Goal: Transaction & Acquisition: Purchase product/service

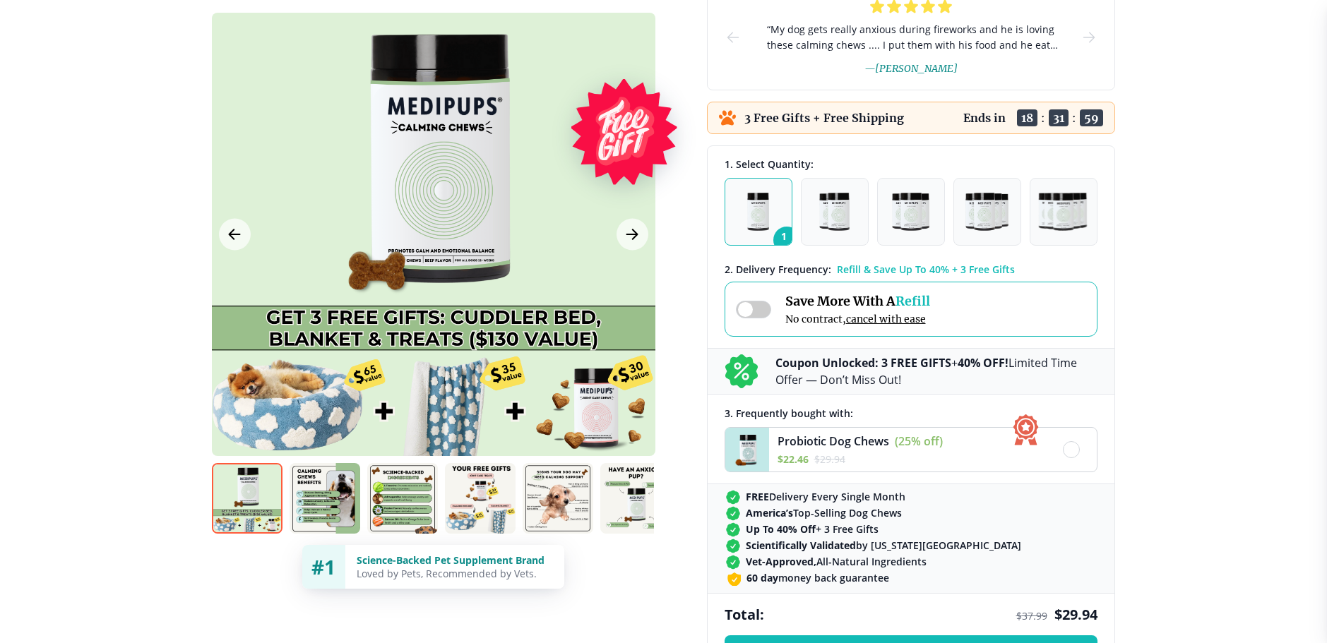
scroll to position [283, 0]
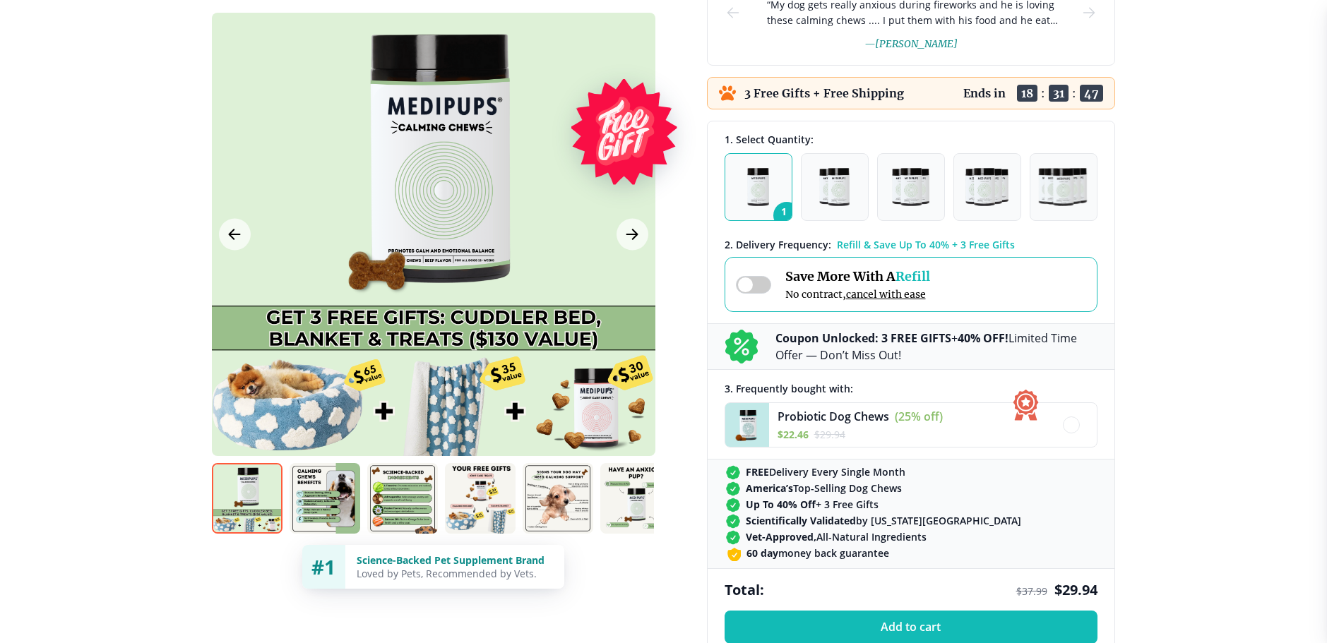
click at [758, 186] on img "button" at bounding box center [758, 187] width 22 height 38
click at [763, 285] on span at bounding box center [753, 285] width 35 height 18
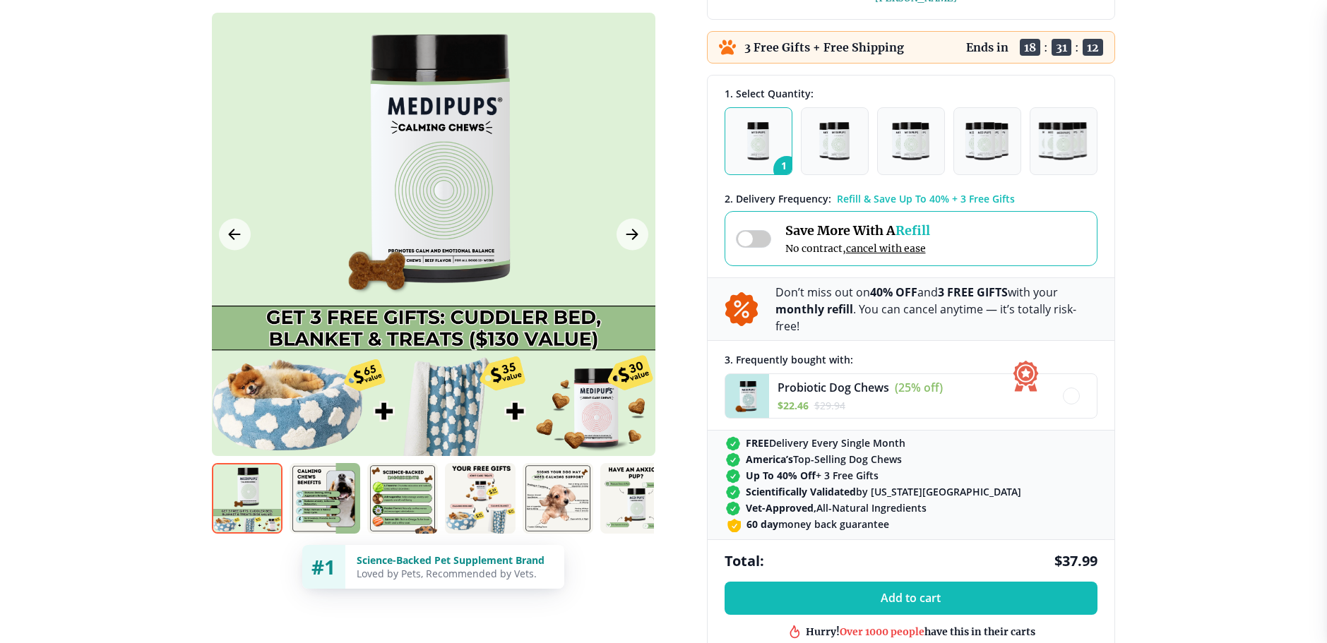
scroll to position [353, 0]
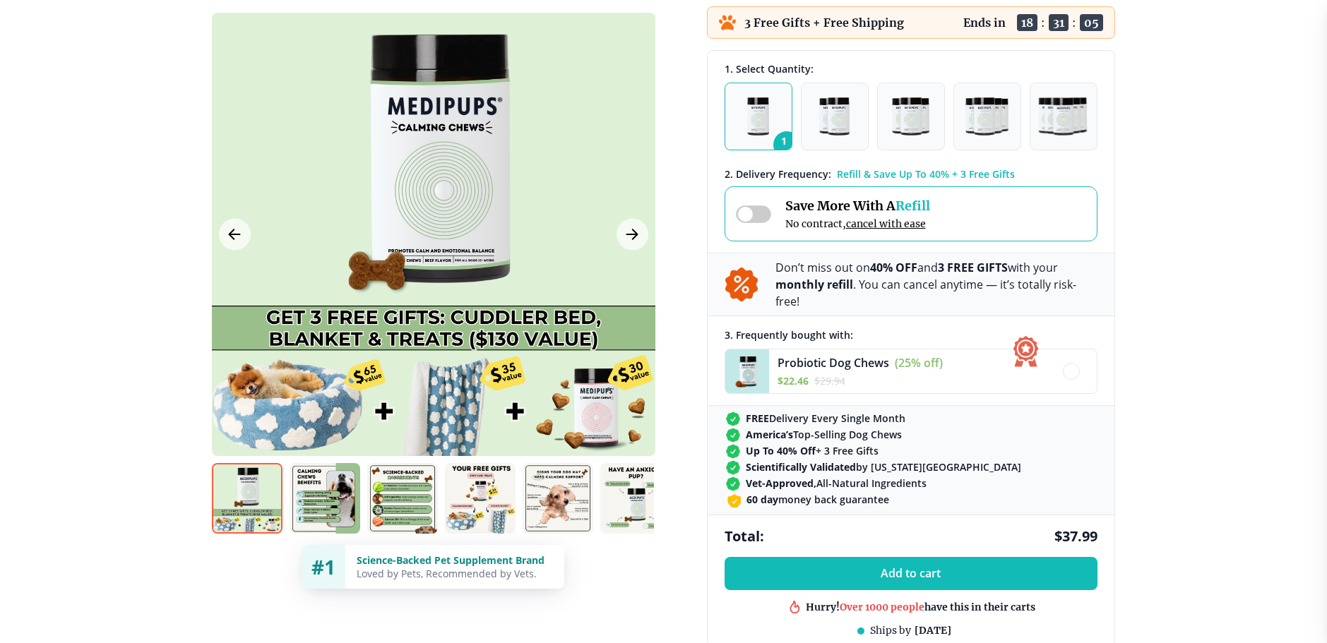
click at [748, 214] on span at bounding box center [753, 215] width 35 height 18
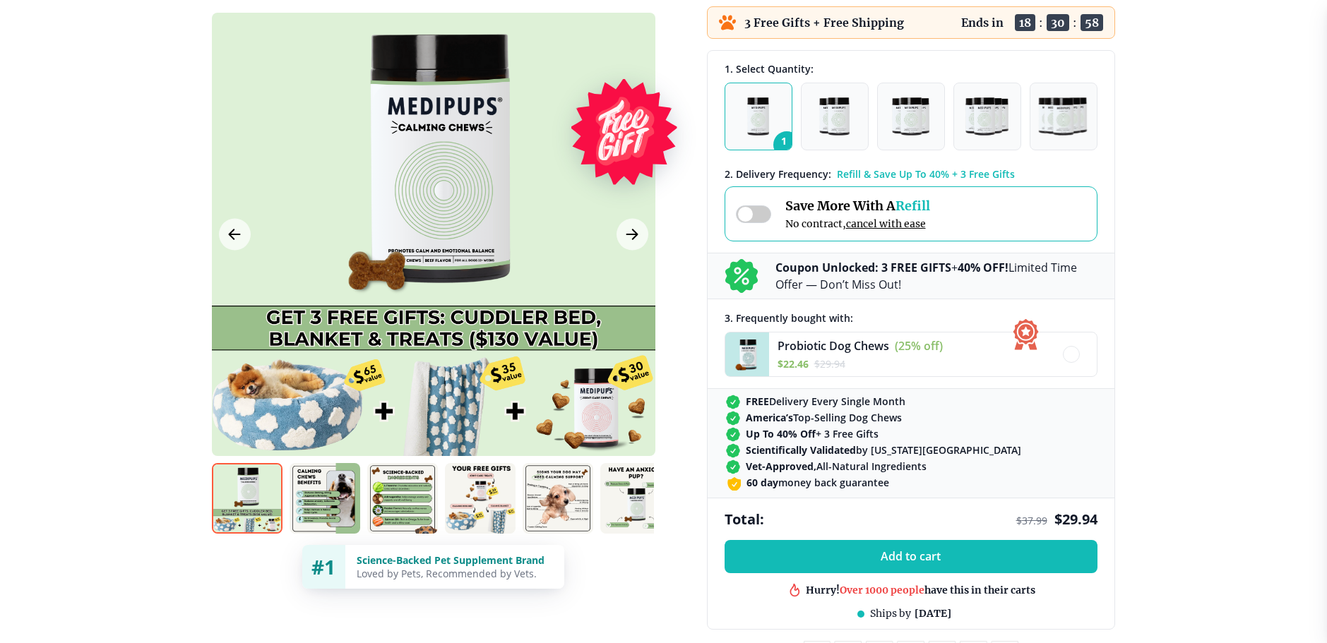
click at [749, 114] on img "button" at bounding box center [758, 116] width 22 height 38
click at [829, 121] on img "button" at bounding box center [834, 116] width 30 height 38
click at [752, 114] on img "button" at bounding box center [758, 116] width 22 height 38
click at [626, 234] on icon "Next Image" at bounding box center [632, 235] width 17 height 18
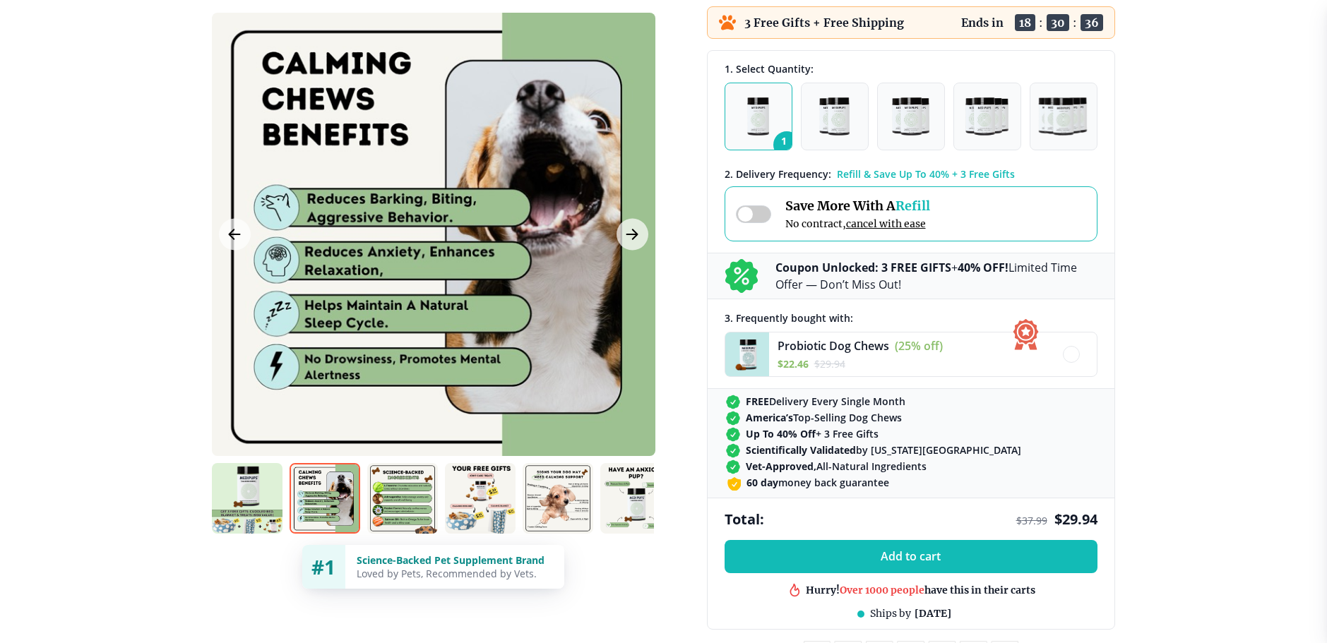
click at [648, 239] on div at bounding box center [434, 235] width 444 height 444
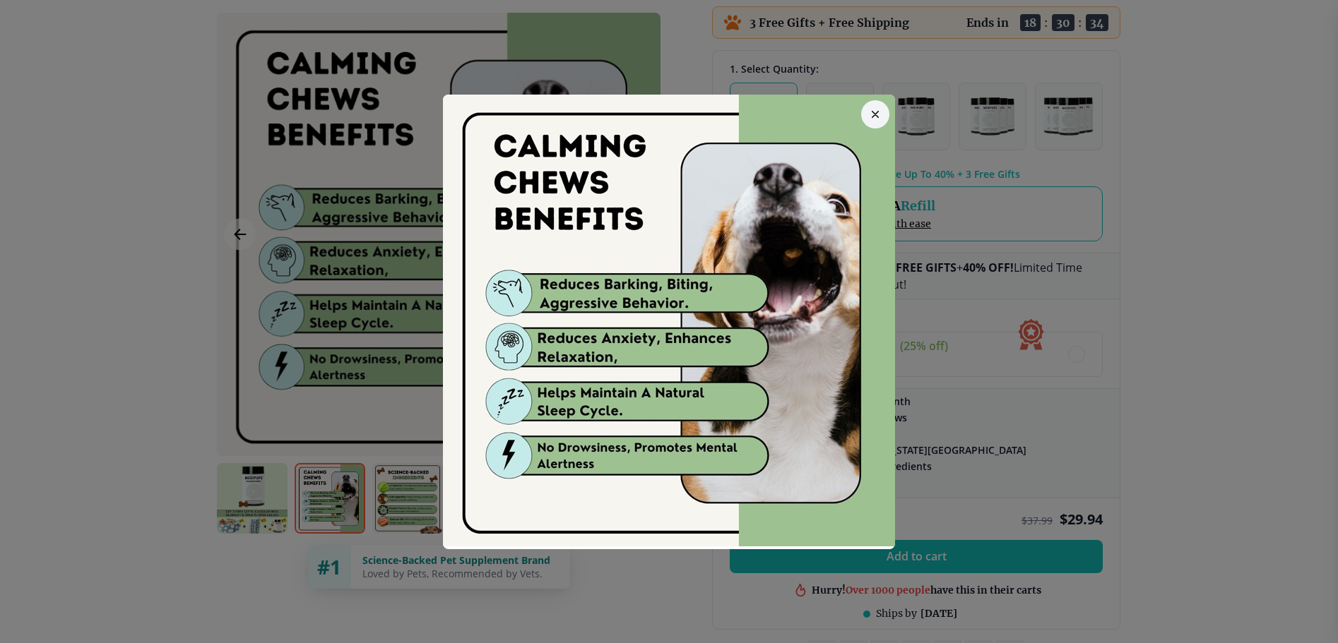
click at [872, 111] on icon "button" at bounding box center [875, 114] width 6 height 6
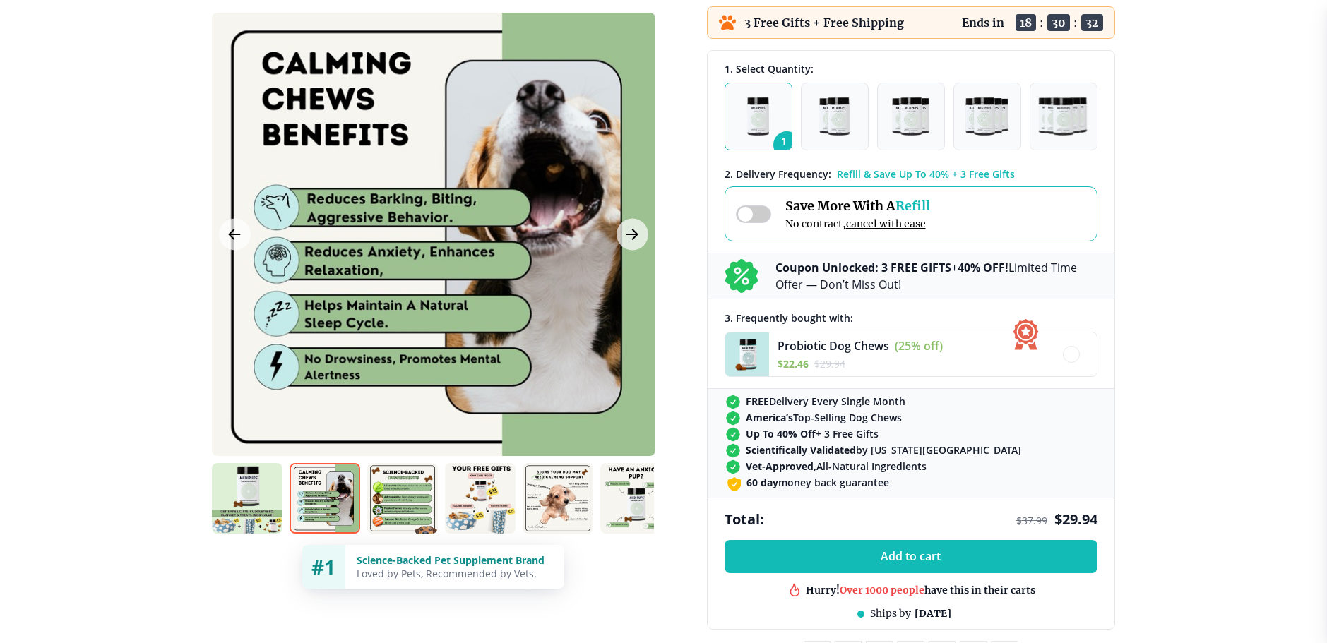
click at [487, 501] on img at bounding box center [480, 498] width 71 height 71
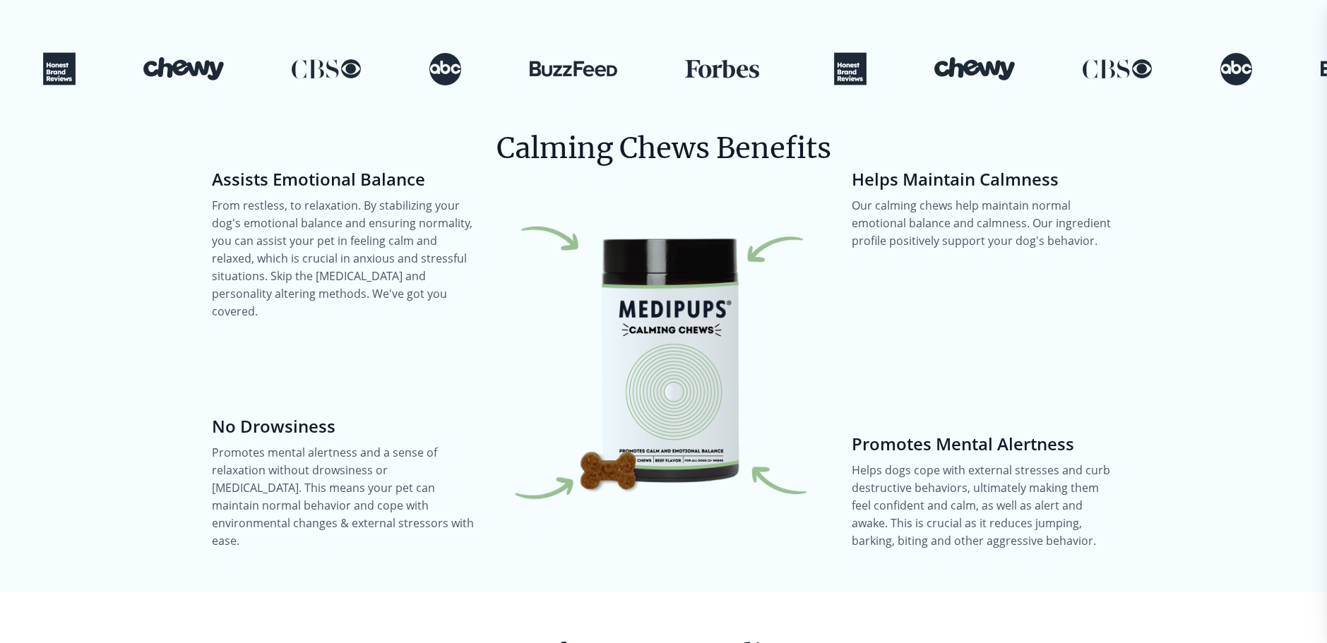
scroll to position [1574, 0]
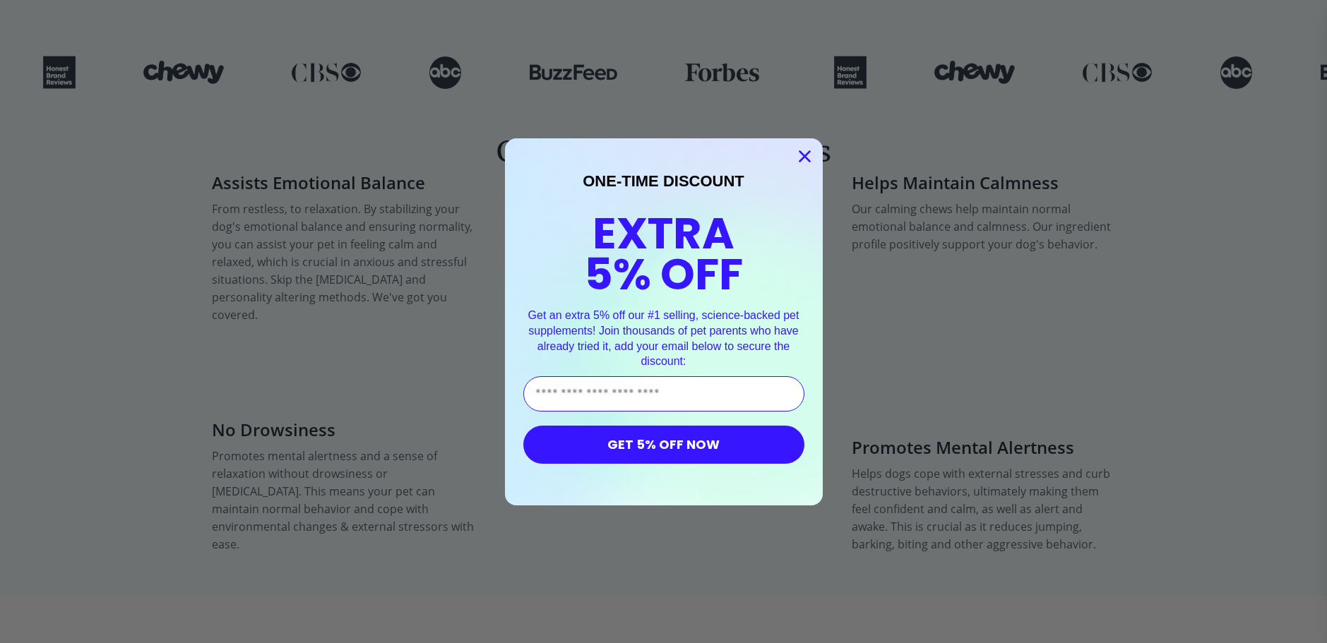
click at [800, 162] on circle "Close dialog" at bounding box center [803, 155] width 23 height 23
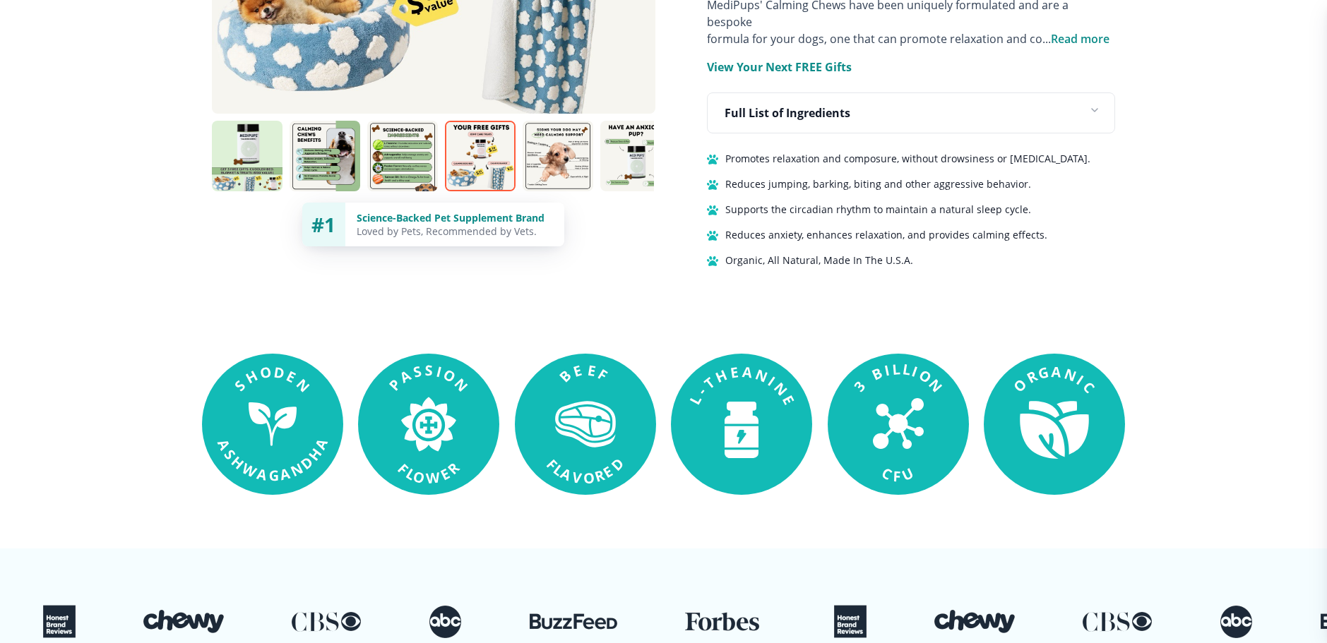
scroll to position [939, 0]
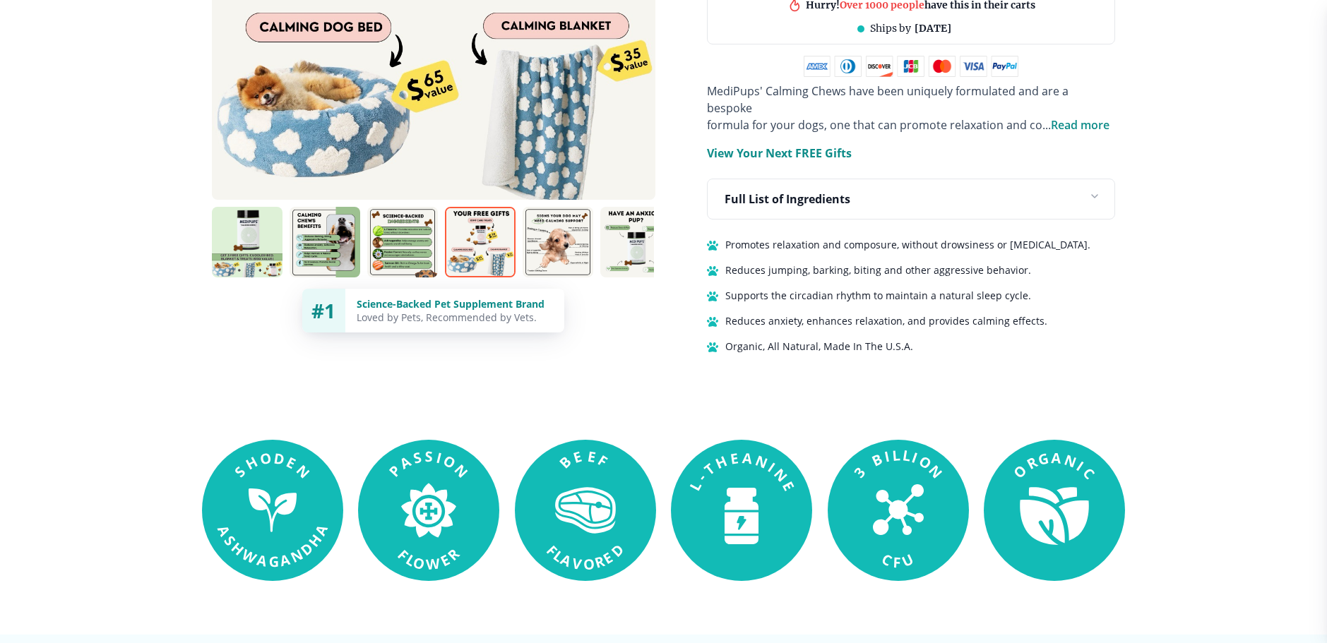
click at [404, 230] on img at bounding box center [402, 242] width 71 height 71
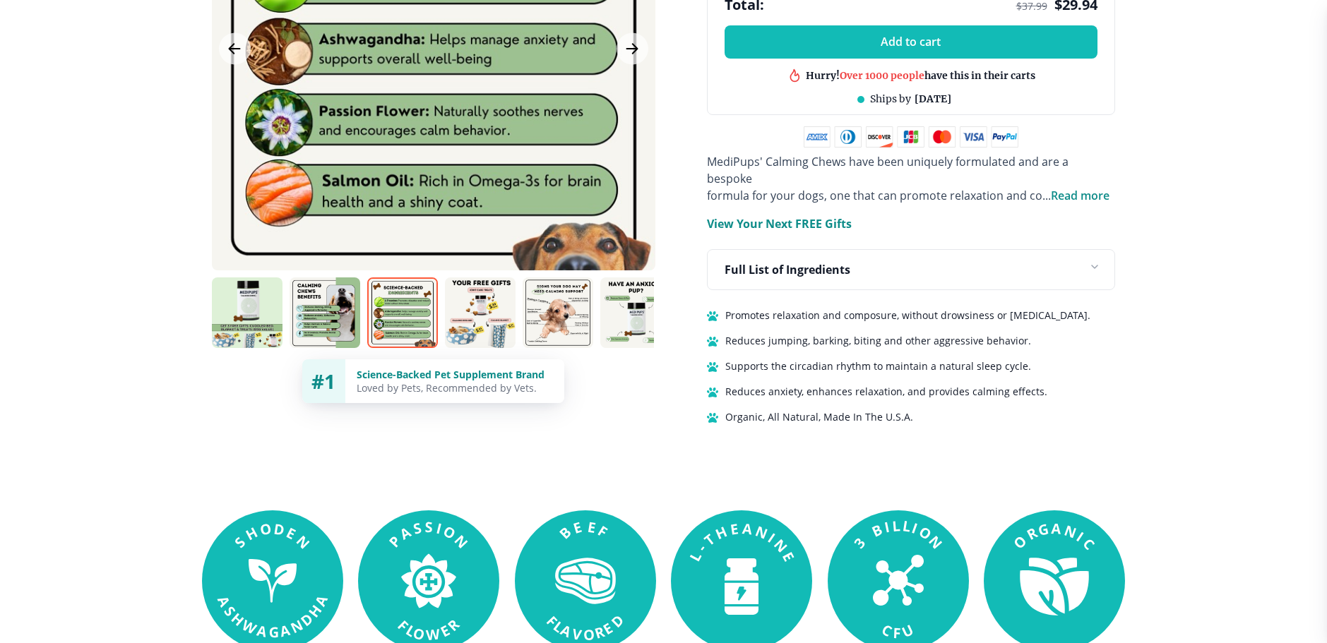
scroll to position [797, 0]
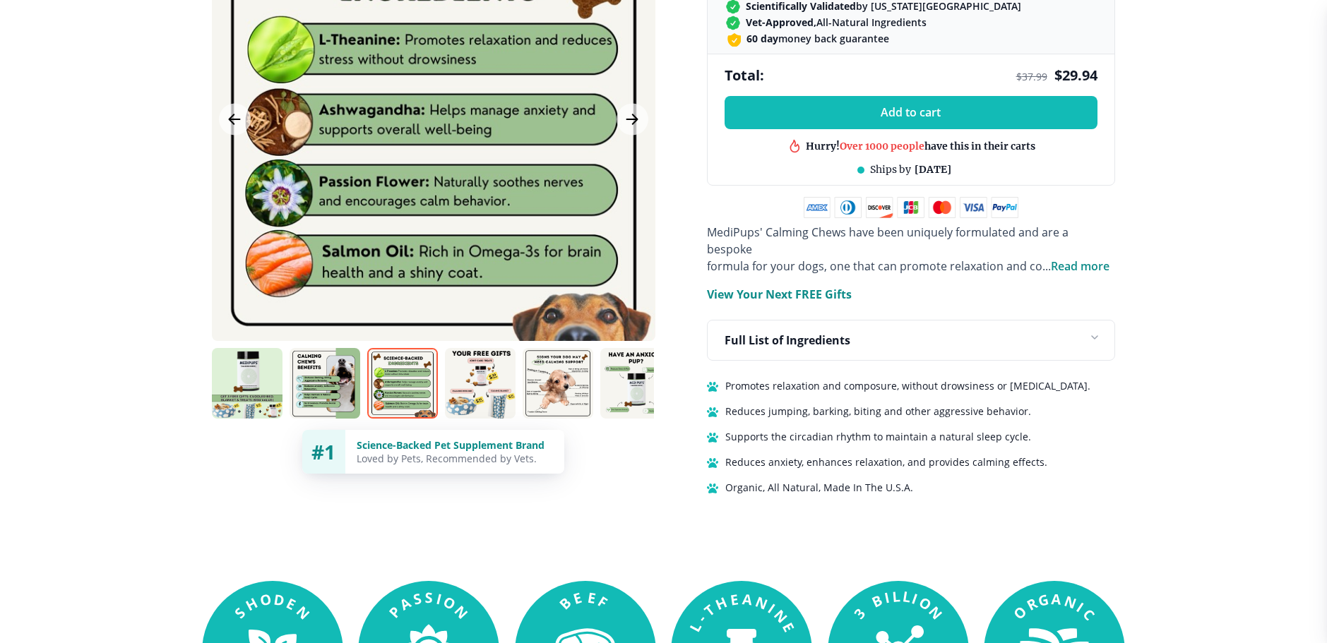
click at [492, 359] on img at bounding box center [480, 383] width 71 height 71
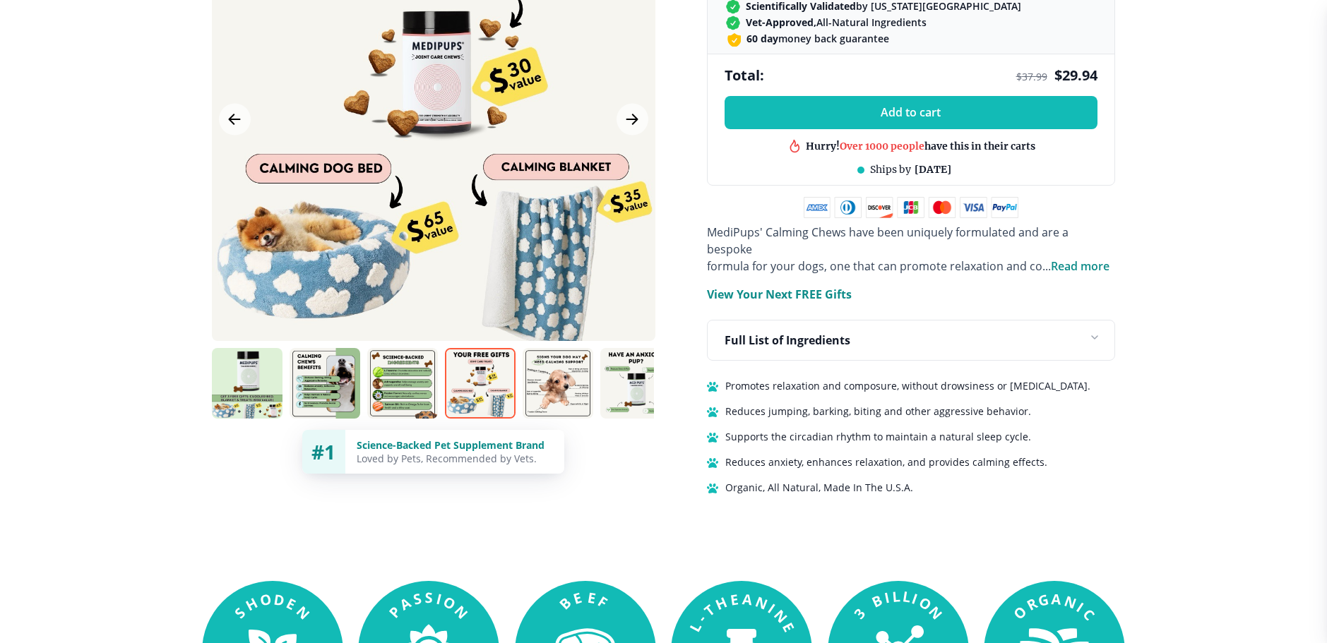
click at [563, 376] on img at bounding box center [558, 383] width 71 height 71
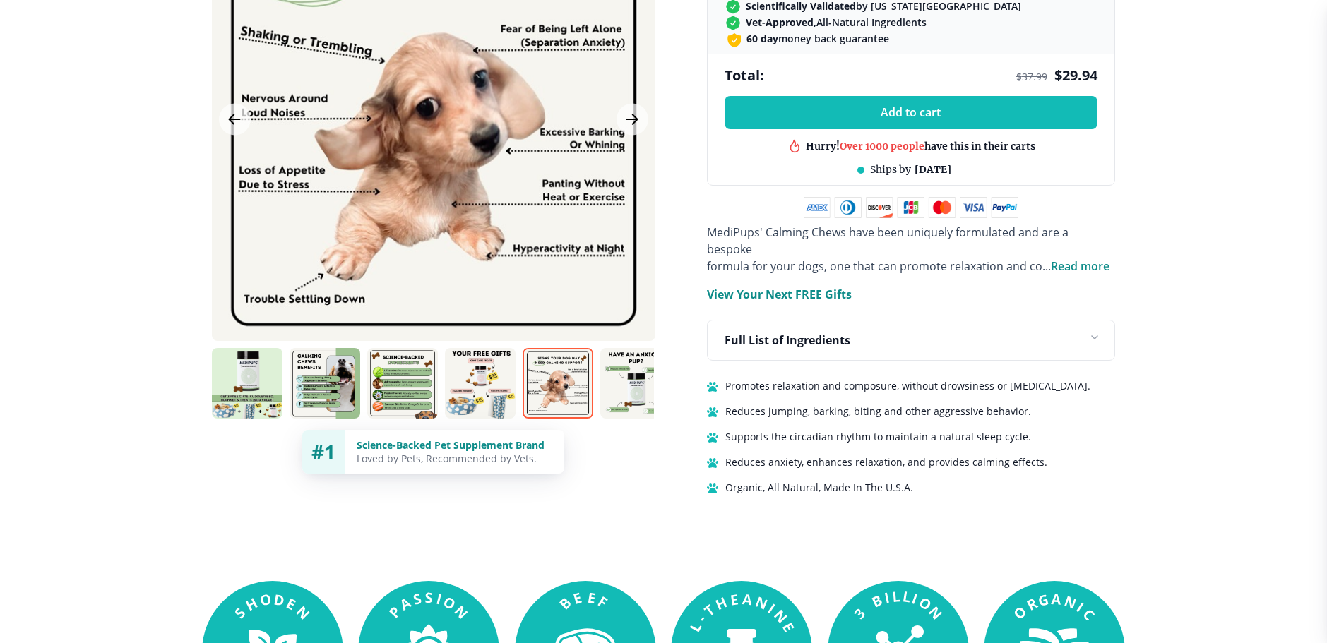
click at [633, 375] on img at bounding box center [635, 383] width 71 height 71
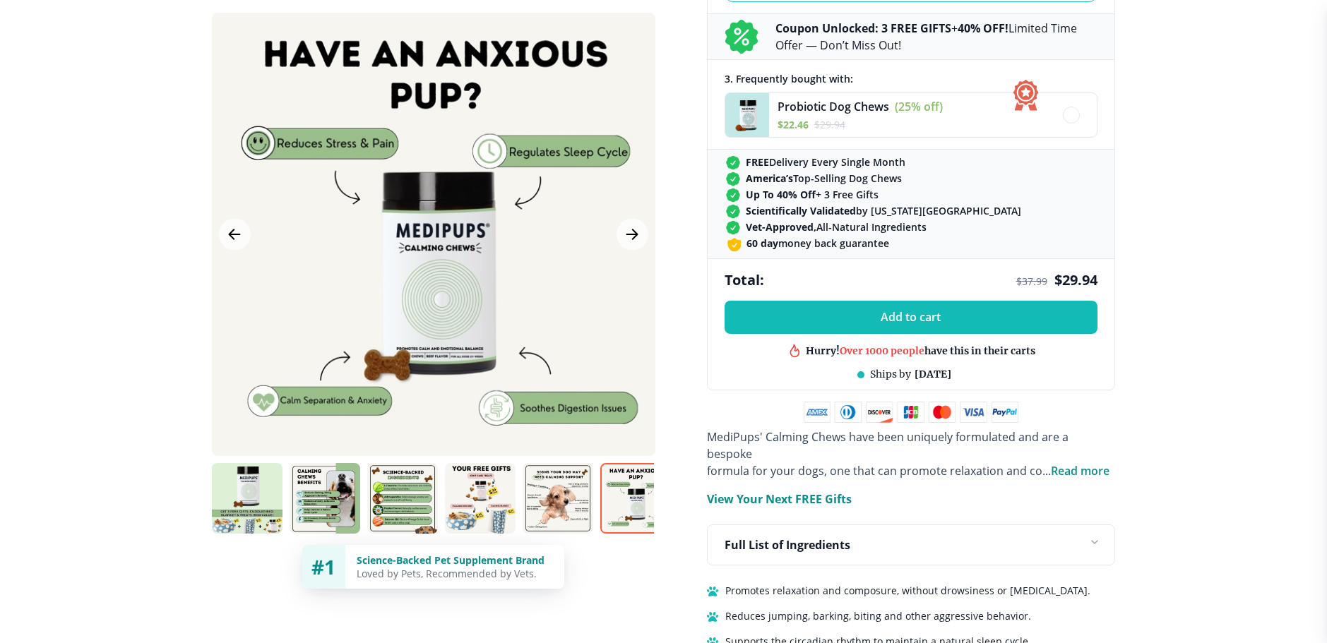
scroll to position [586, 0]
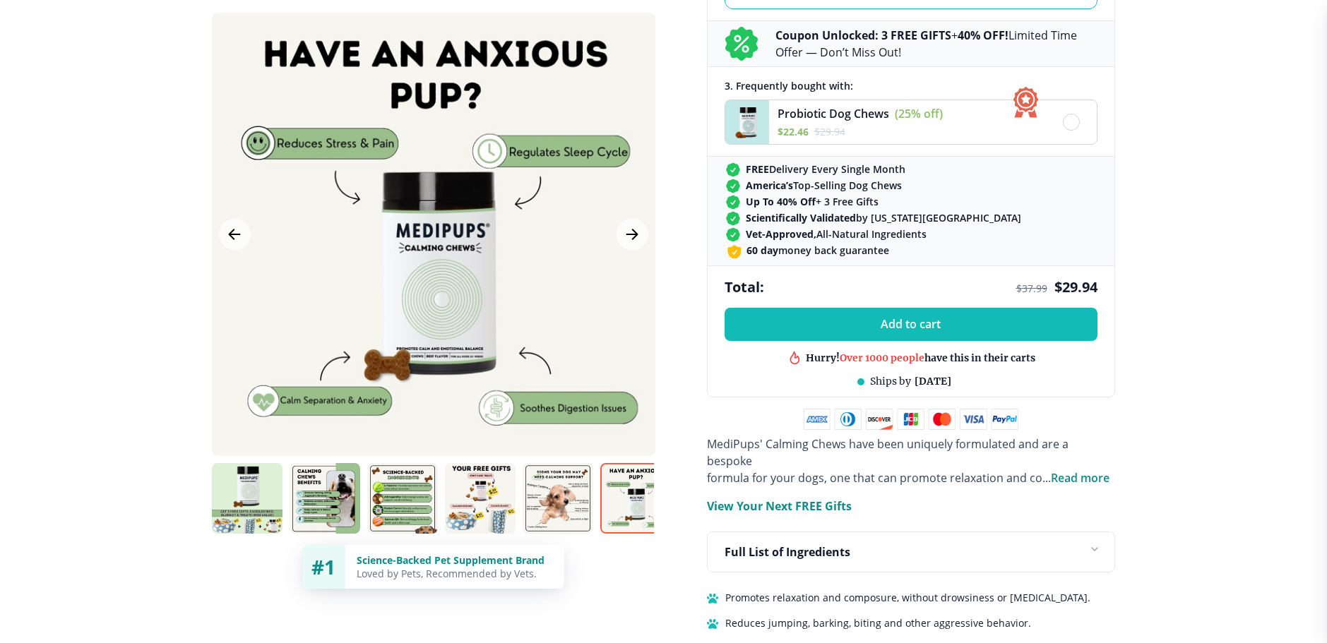
click at [824, 114] on span "Probiotic Dog Chews" at bounding box center [834, 114] width 112 height 16
click at [751, 112] on img at bounding box center [747, 122] width 44 height 44
click at [805, 114] on span "Probiotic Dog Chews" at bounding box center [834, 114] width 112 height 16
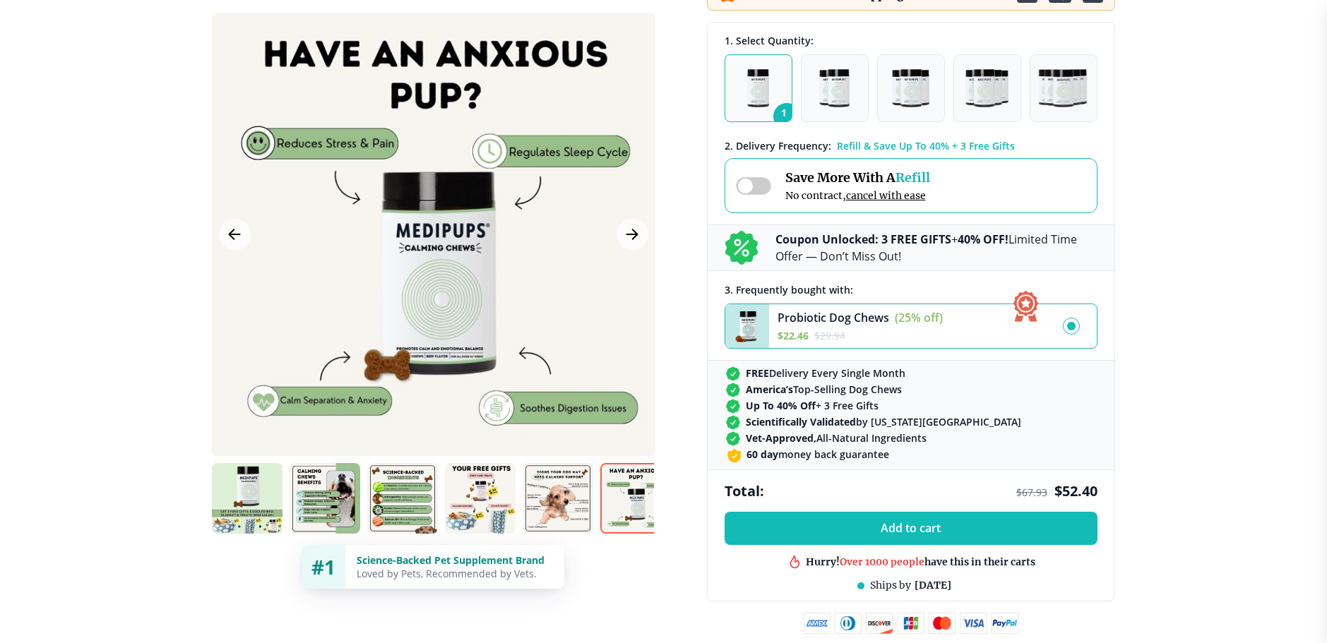
scroll to position [374, 0]
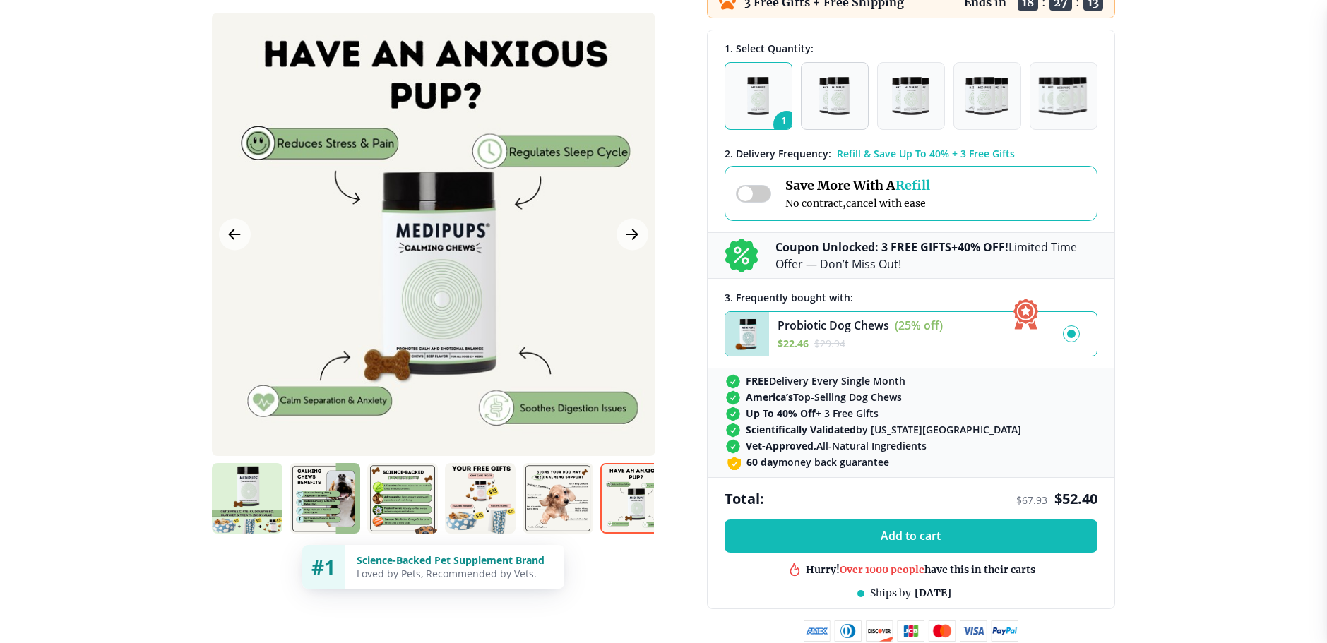
click at [850, 99] on button "2" at bounding box center [835, 96] width 68 height 68
click at [891, 97] on button "3" at bounding box center [911, 96] width 68 height 68
drag, startPoint x: 751, startPoint y: 191, endPoint x: 715, endPoint y: 189, distance: 36.1
click at [715, 189] on div "1. Select Quantity: 1 2 3 4 5 2 . Delivery Frequency: Refill & Save Up To 40% +…" at bounding box center [911, 274] width 407 height 489
drag, startPoint x: 743, startPoint y: 196, endPoint x: 760, endPoint y: 196, distance: 17.0
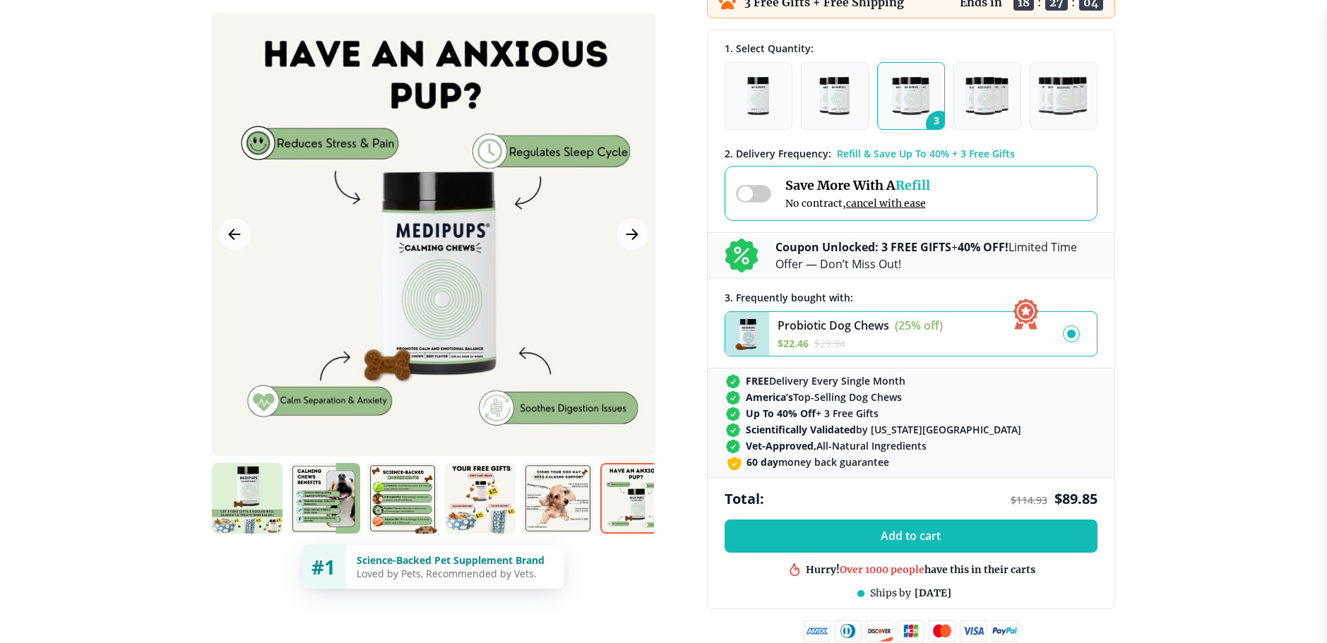
click at [760, 196] on span at bounding box center [753, 194] width 35 height 18
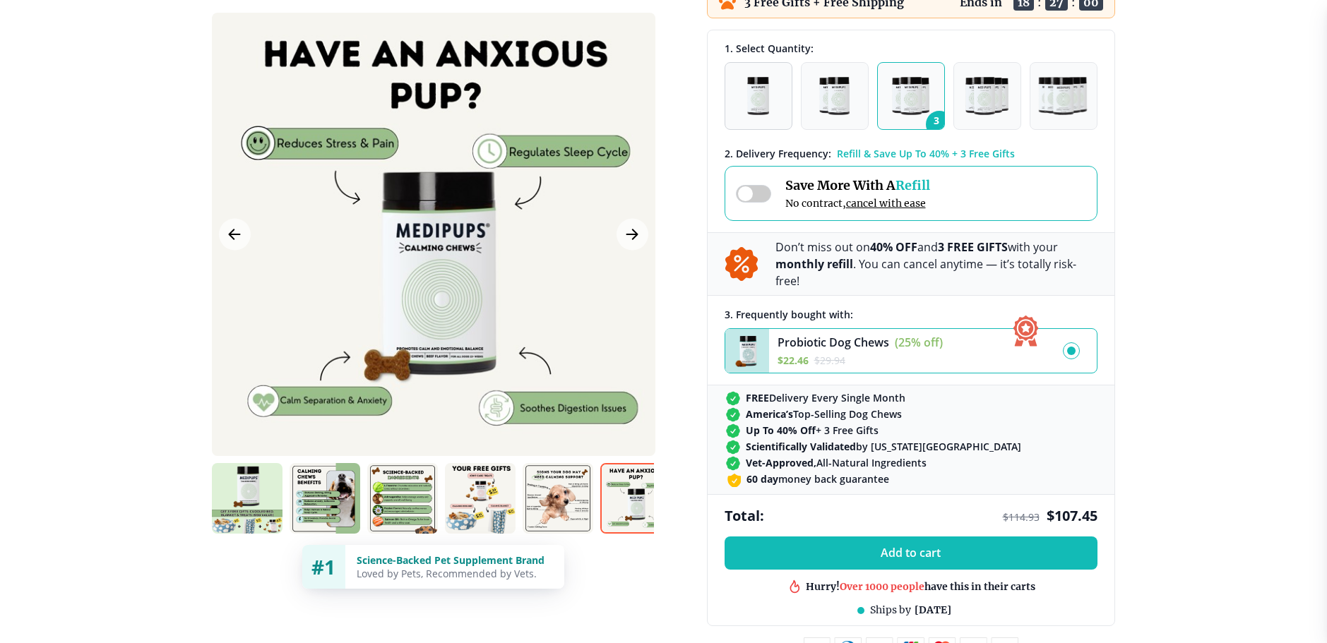
click at [767, 100] on img "button" at bounding box center [758, 96] width 22 height 38
click at [742, 250] on icon at bounding box center [741, 264] width 32 height 34
click at [786, 252] on p "Don’t miss out on 40% OFF and 3 FREE GIFTS with your monthly refill . You can c…" at bounding box center [937, 264] width 322 height 51
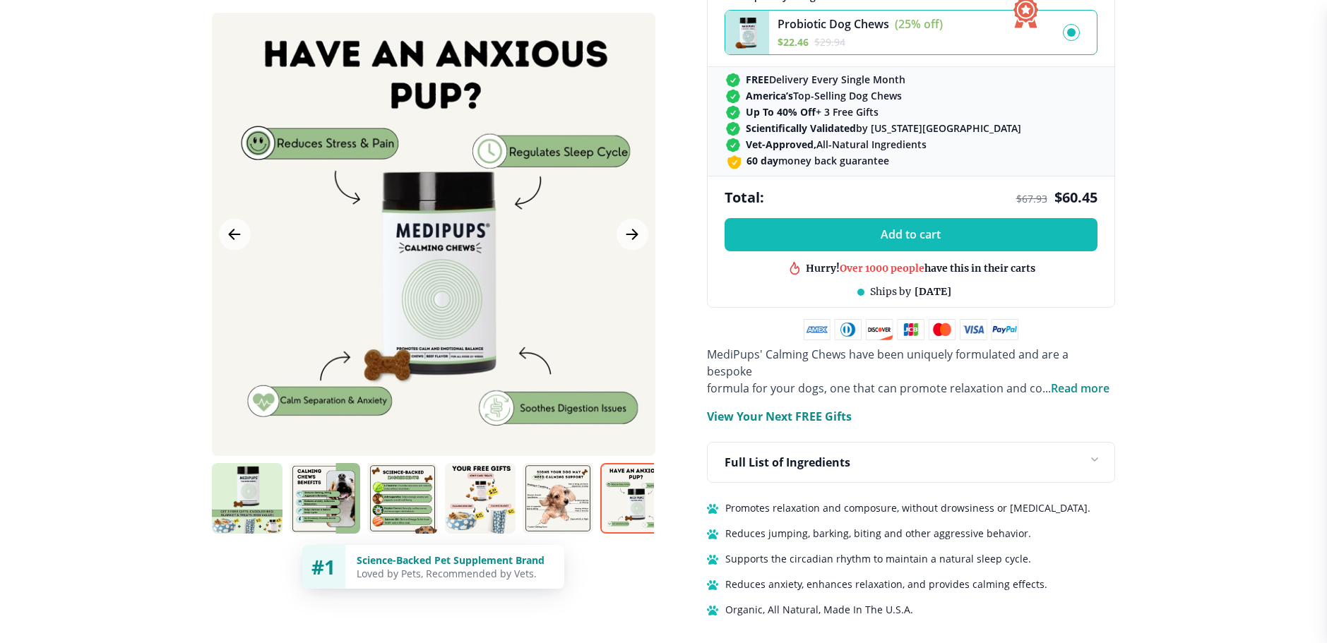
scroll to position [727, 0]
